Goal: Information Seeking & Learning: Obtain resource

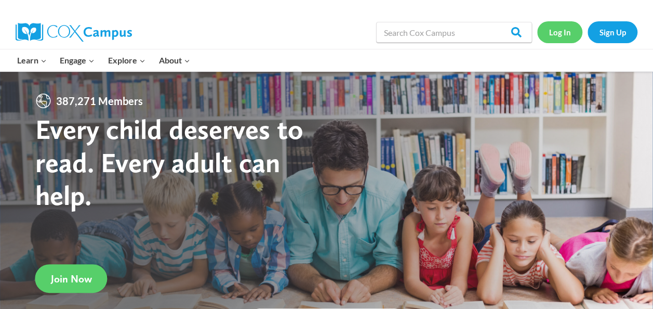
click at [564, 32] on link "Log In" at bounding box center [560, 31] width 45 height 21
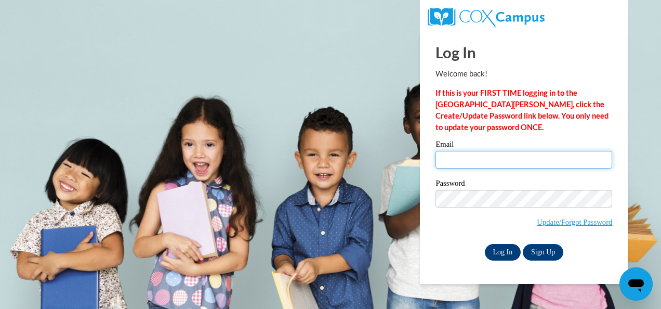
type input "Karensaharris@gmail.com"
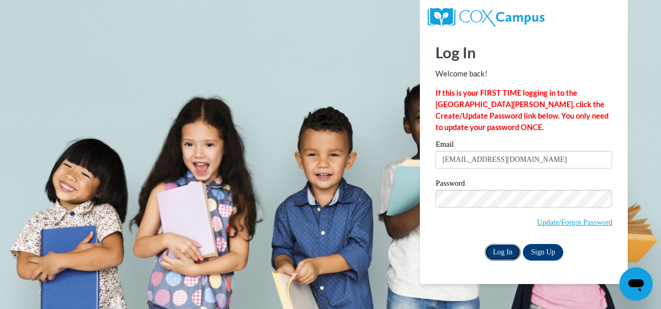
click at [500, 257] on input "Log In" at bounding box center [503, 252] width 36 height 17
click at [498, 247] on input "Log In" at bounding box center [503, 252] width 36 height 17
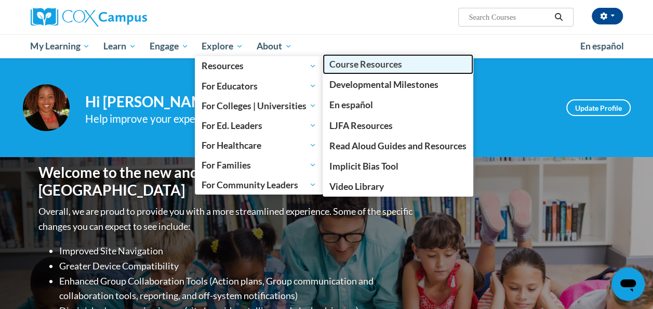
click at [371, 61] on span "Course Resources" at bounding box center [366, 64] width 73 height 11
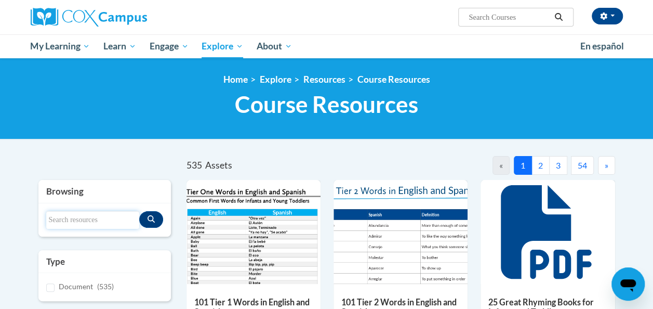
click at [90, 218] on input "Search resources" at bounding box center [92, 220] width 93 height 18
type input "Impact cycle"
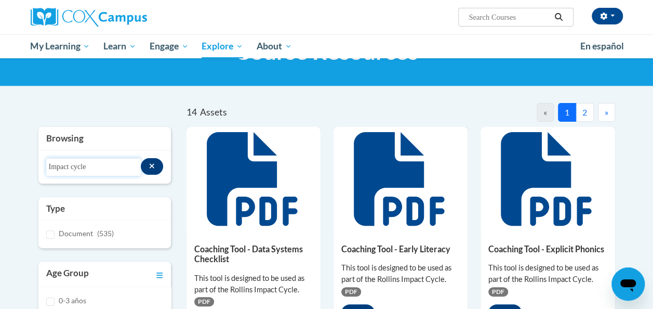
scroll to position [53, 0]
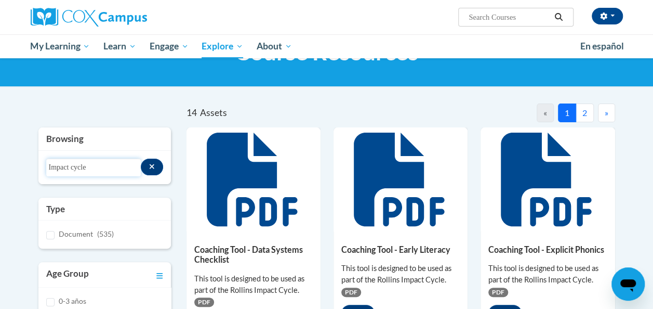
click at [125, 164] on input "Impact cycle" at bounding box center [93, 168] width 95 height 18
click at [126, 165] on input "Impact cycle" at bounding box center [93, 168] width 95 height 18
click at [51, 232] on input "Document (535)" at bounding box center [50, 235] width 8 height 8
checkbox input "true"
click at [88, 164] on input "Impact cycle" at bounding box center [93, 168] width 95 height 18
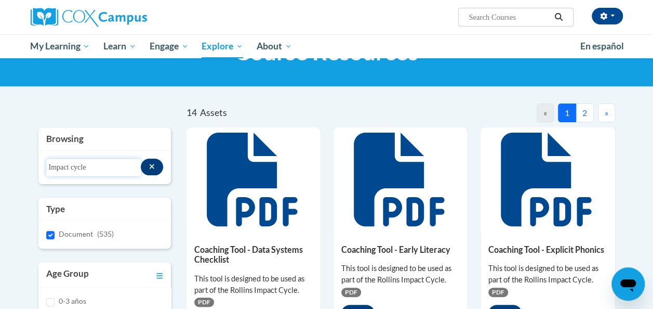
click at [72, 166] on input "Impact cycle" at bounding box center [93, 168] width 95 height 18
type input "cycle"
click at [71, 167] on input "cycle" at bounding box center [93, 168] width 95 height 18
click at [588, 110] on button "2" at bounding box center [585, 112] width 18 height 19
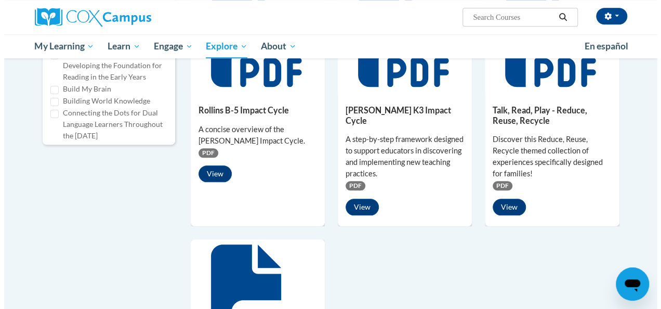
scroll to position [444, 0]
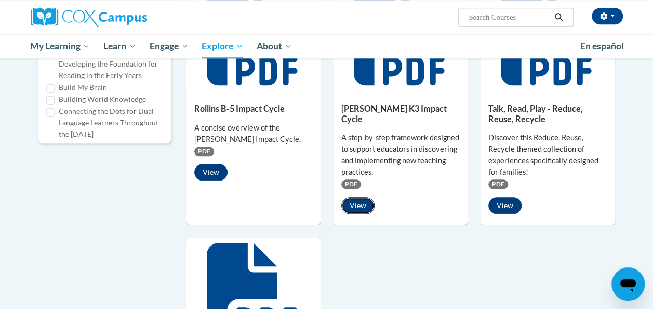
click at [353, 197] on button "View" at bounding box center [358, 205] width 33 height 17
